Goal: Information Seeking & Learning: Check status

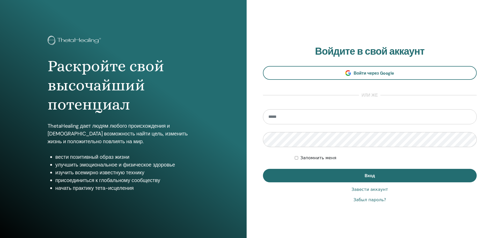
click at [302, 118] on input "email" at bounding box center [370, 116] width 214 height 15
type input "**********"
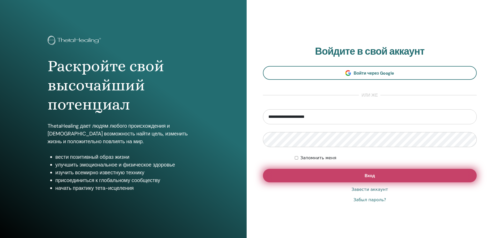
click at [372, 176] on span "Вход" at bounding box center [369, 175] width 10 height 5
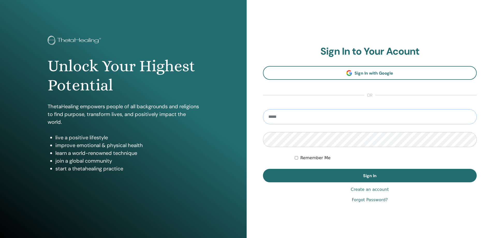
click at [281, 118] on input "email" at bounding box center [370, 116] width 214 height 15
type input "**********"
click at [367, 199] on link "Forgot Password?" at bounding box center [370, 200] width 36 height 6
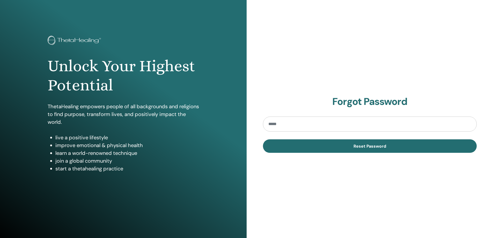
click at [287, 122] on input "email" at bounding box center [370, 123] width 214 height 15
type input "**********"
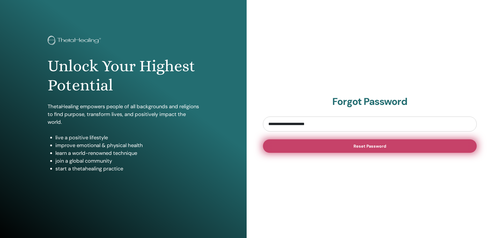
click at [371, 145] on span "Reset Password" at bounding box center [369, 145] width 33 height 5
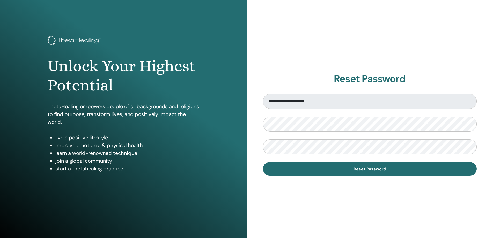
click at [331, 203] on div "**********" at bounding box center [370, 124] width 247 height 248
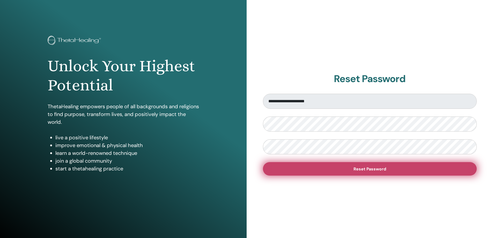
click at [365, 168] on span "Reset Password" at bounding box center [369, 168] width 33 height 5
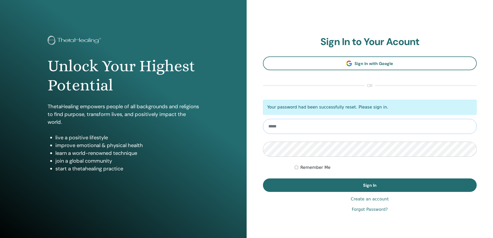
type input "**********"
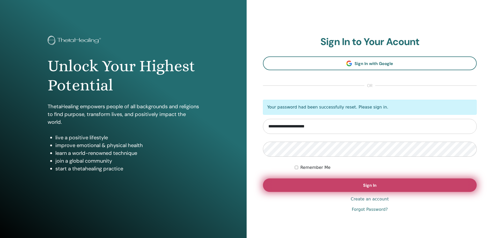
click at [369, 185] on span "Sign In" at bounding box center [369, 184] width 13 height 5
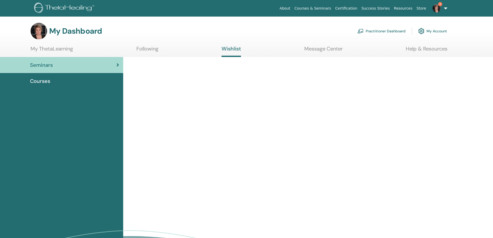
click at [441, 4] on span "3" at bounding box center [440, 4] width 4 height 4
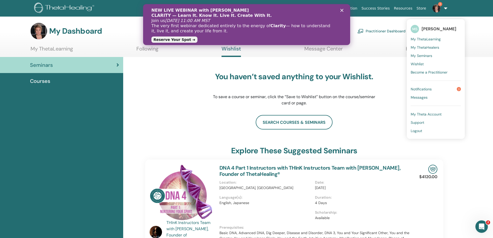
click at [421, 88] on span "Notifications" at bounding box center [421, 89] width 21 height 5
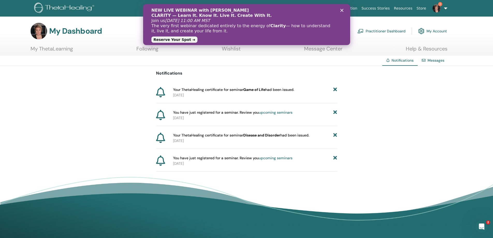
click at [341, 9] on div "NEW LIVE WEBINAR with Vianna Stibal CLARITY — Learn It. Know It. Live It. Creat…" at bounding box center [246, 24] width 190 height 37
click at [342, 9] on div "NEW LIVE WEBINAR with Vianna Stibal CLARITY — Learn It. Know It. Live It. Creat…" at bounding box center [246, 24] width 207 height 37
click at [341, 10] on icon "Закрыть" at bounding box center [341, 10] width 3 height 3
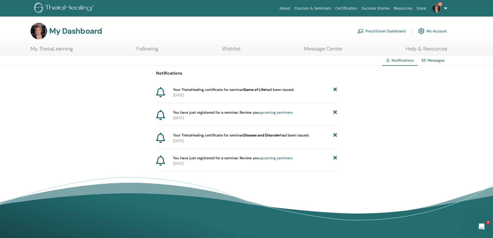
click at [445, 7] on link "3" at bounding box center [438, 8] width 21 height 17
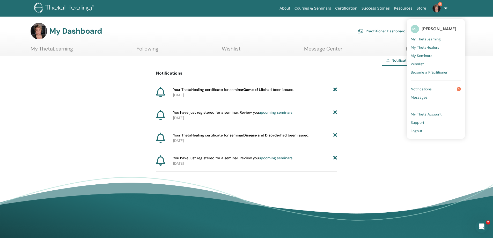
click at [420, 88] on span "Notifications" at bounding box center [421, 89] width 21 height 5
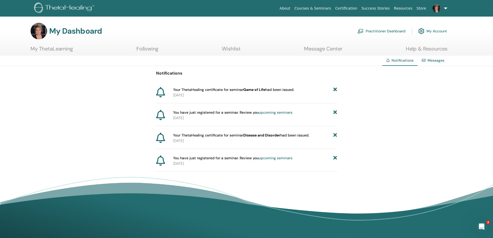
click at [438, 30] on link "My Account" at bounding box center [432, 30] width 29 height 11
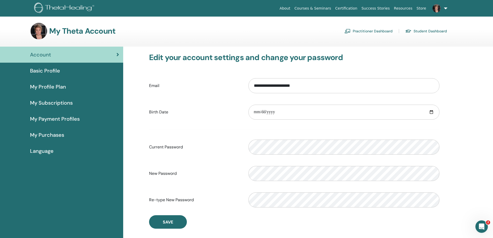
click at [421, 7] on link "Store" at bounding box center [421, 9] width 14 height 10
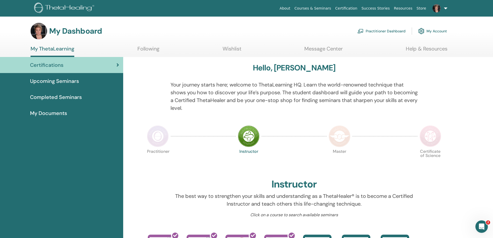
click at [49, 111] on span "My Documents" at bounding box center [48, 113] width 37 height 8
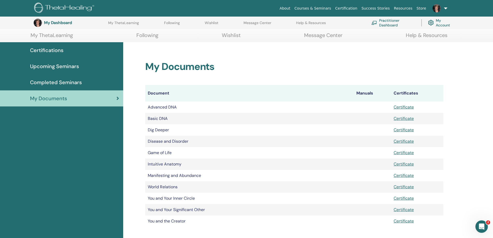
scroll to position [64, 0]
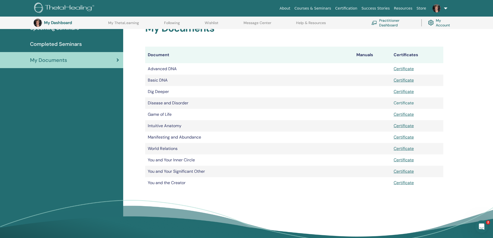
click at [403, 102] on link "Certificate" at bounding box center [403, 102] width 20 height 5
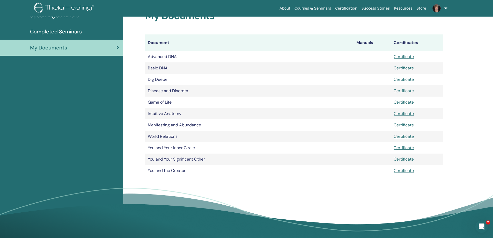
scroll to position [0, 0]
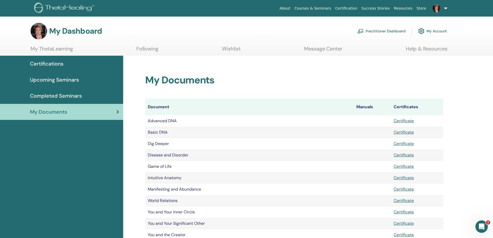
click at [445, 7] on link at bounding box center [438, 8] width 21 height 17
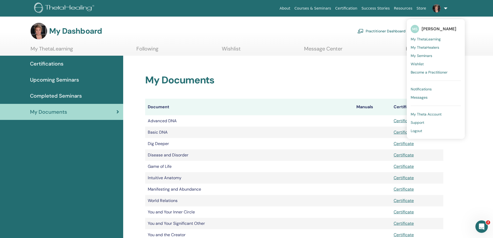
click at [328, 8] on link "Courses & Seminars" at bounding box center [312, 9] width 41 height 10
